Goal: Information Seeking & Learning: Learn about a topic

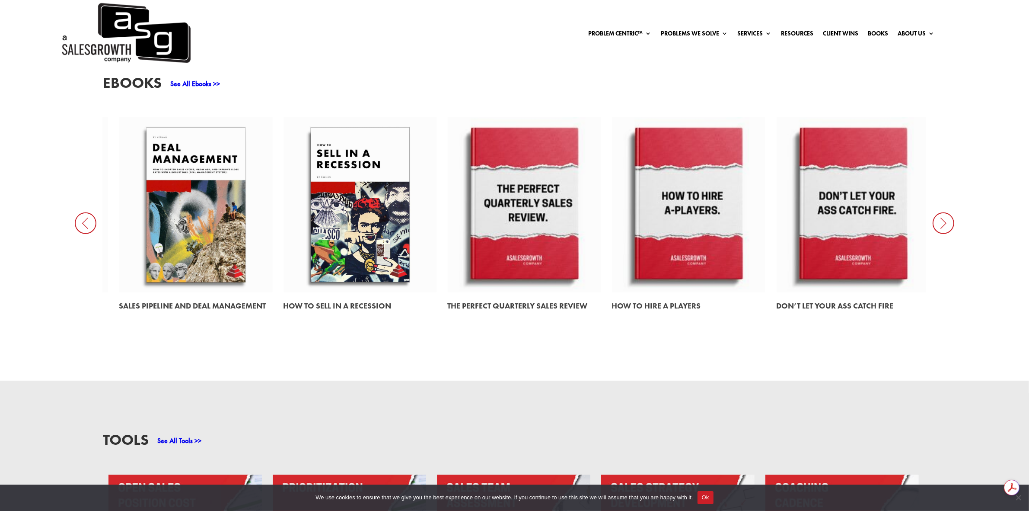
click at [357, 225] on link at bounding box center [359, 204] width 153 height 175
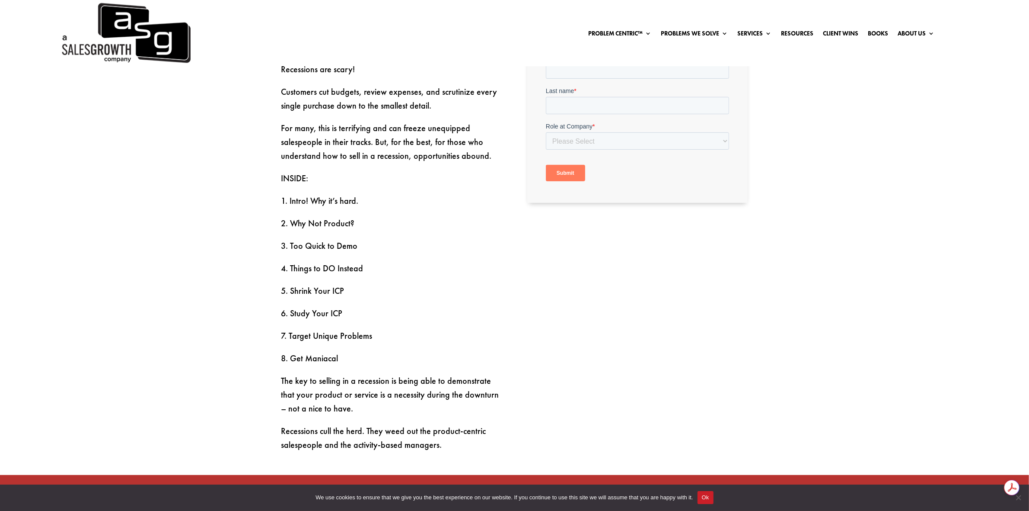
scroll to position [163, 0]
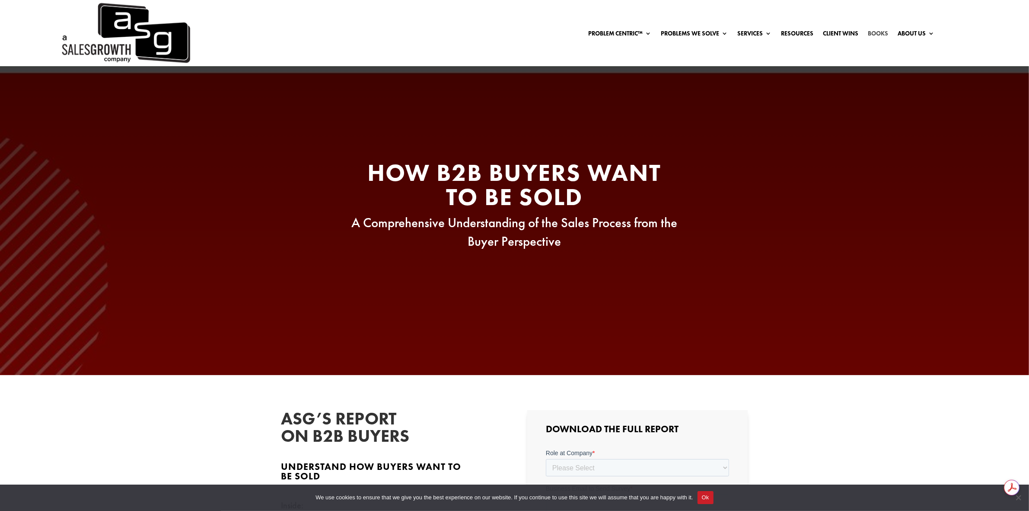
click at [878, 32] on link "Books" at bounding box center [878, 35] width 20 height 10
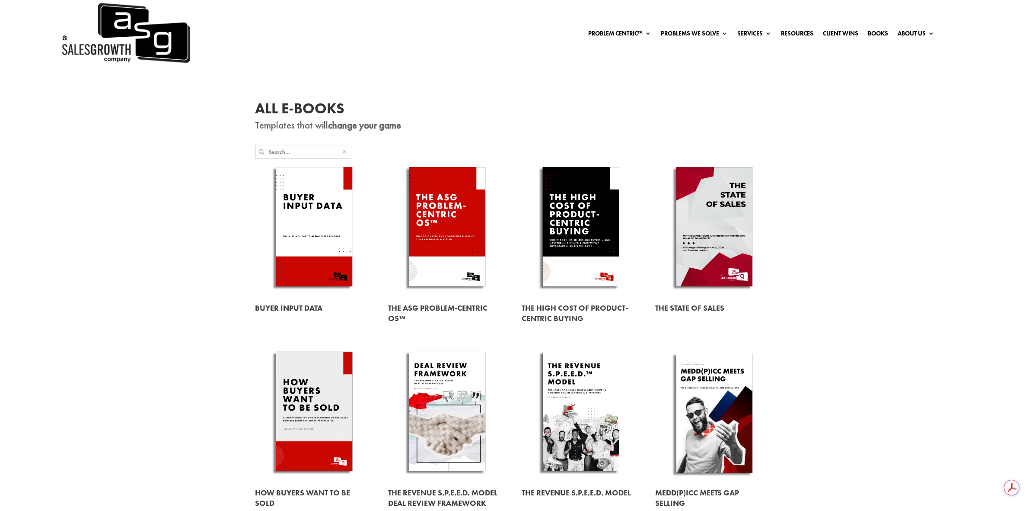
click at [567, 219] on link at bounding box center [581, 228] width 118 height 135
